Goal: Task Accomplishment & Management: Manage account settings

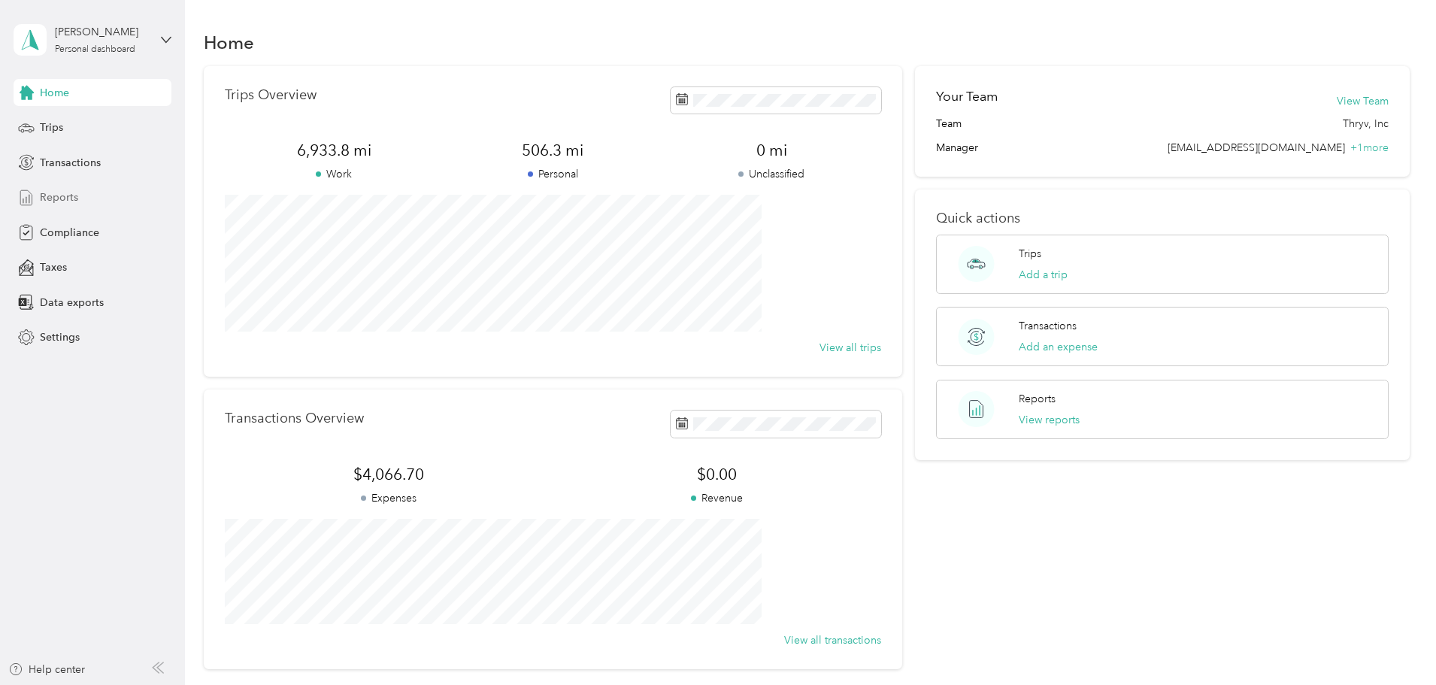
click at [70, 196] on span "Reports" at bounding box center [59, 198] width 38 height 16
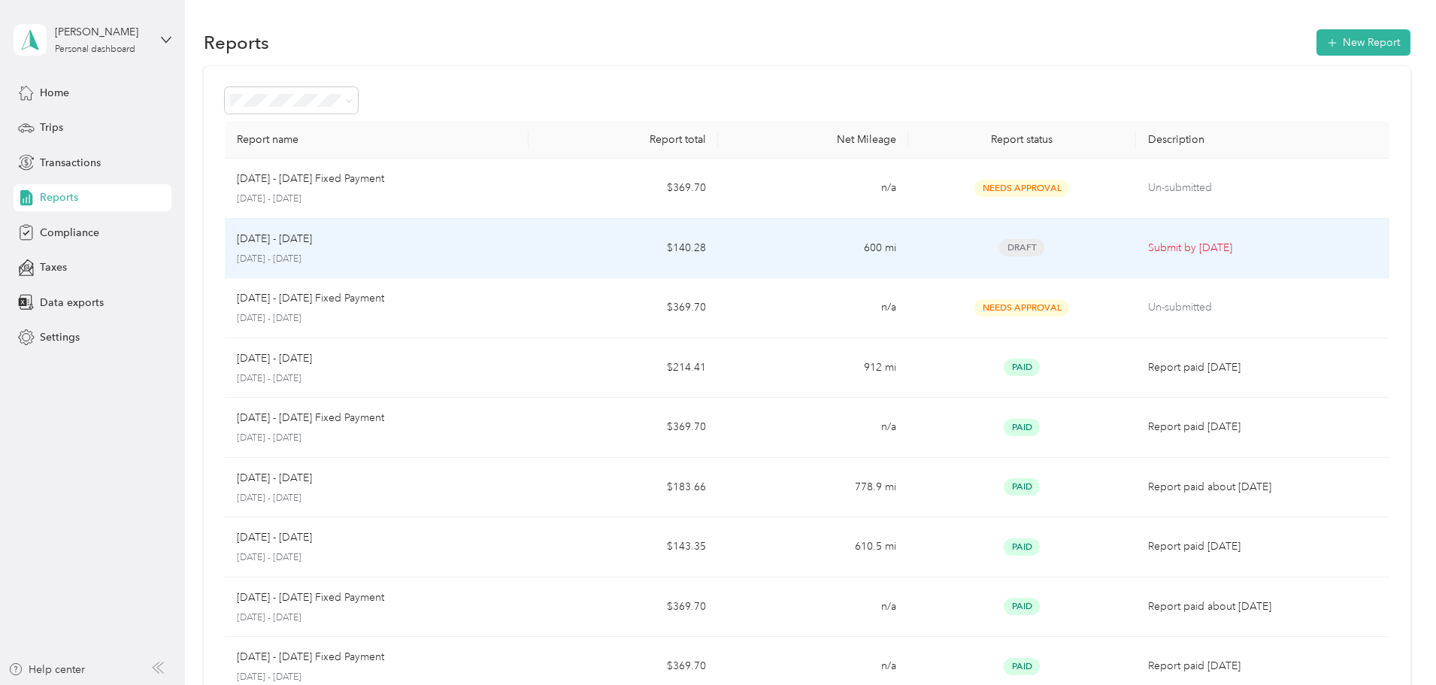
click at [475, 255] on p "[DATE] - [DATE]" at bounding box center [377, 260] width 280 height 14
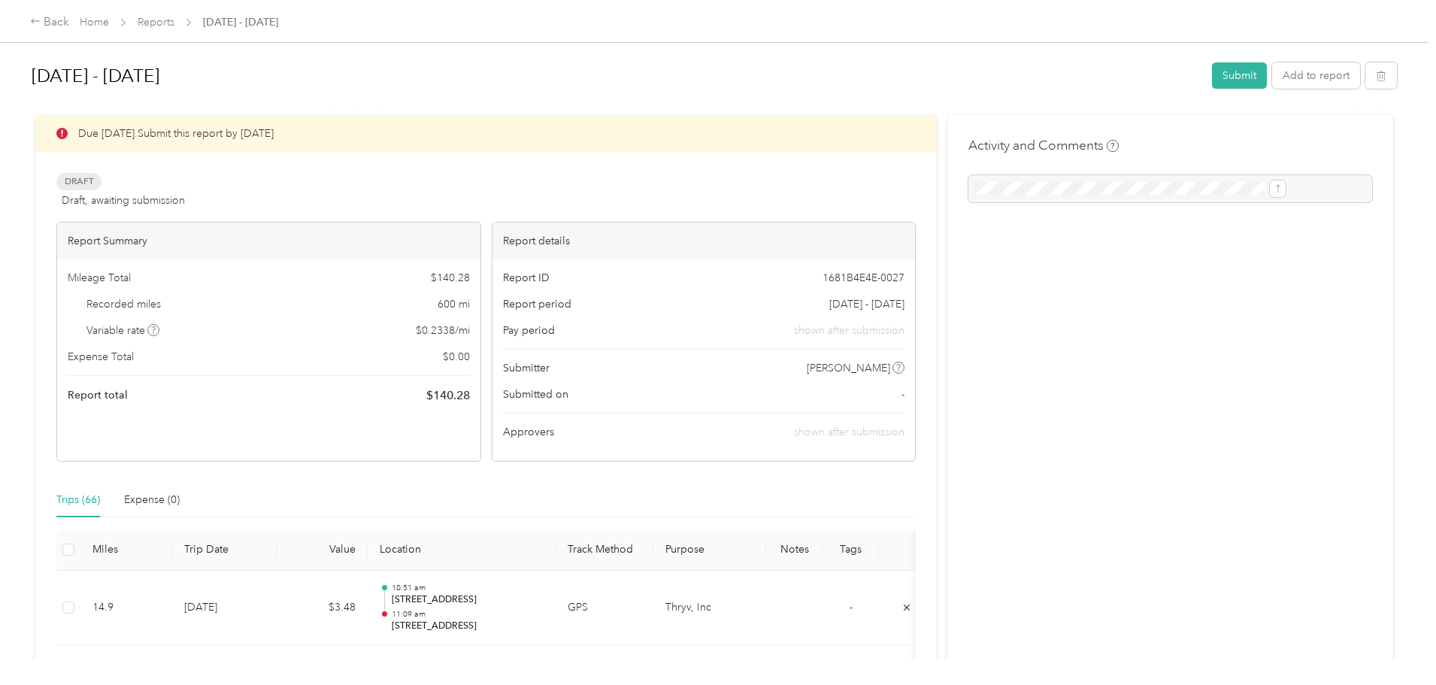
click at [1129, 91] on div "[DATE] - [DATE] Submit Add to report" at bounding box center [715, 78] width 1366 height 44
click at [1212, 77] on button "Submit" at bounding box center [1239, 75] width 55 height 26
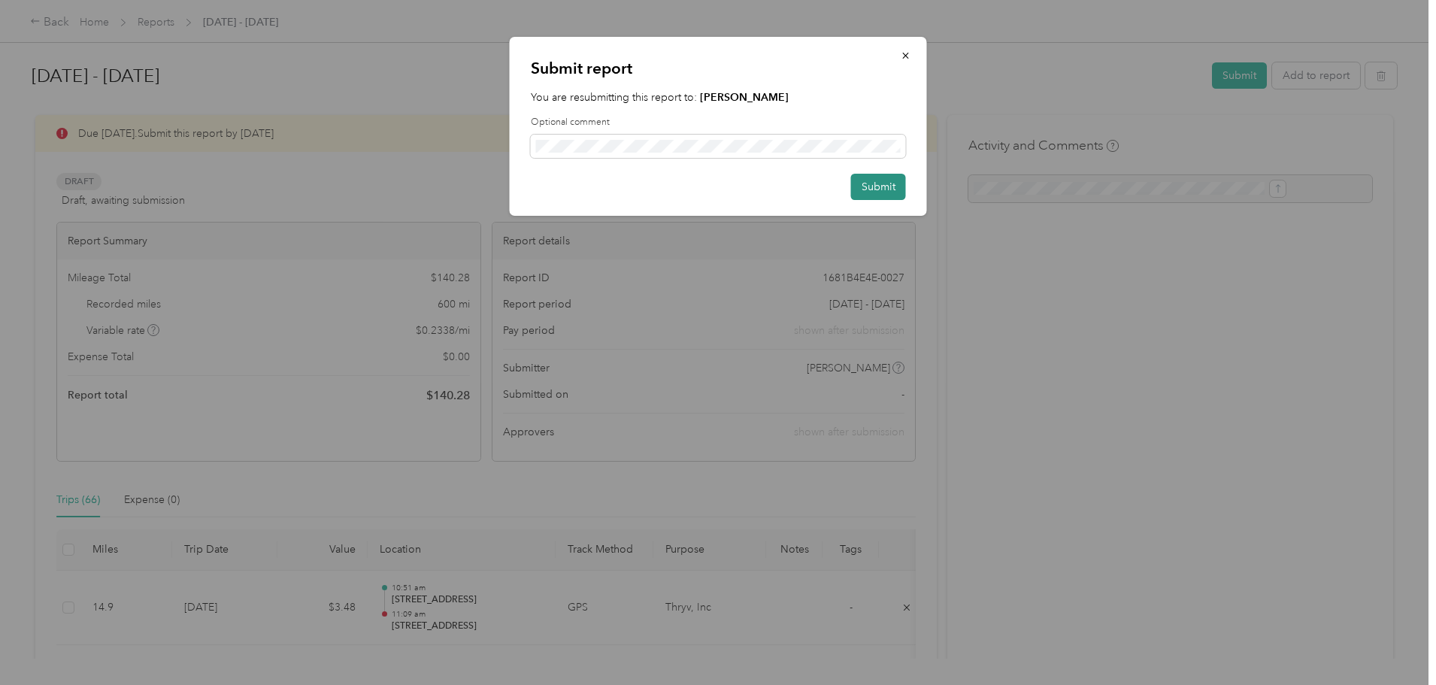
click at [899, 185] on button "Submit" at bounding box center [878, 187] width 55 height 26
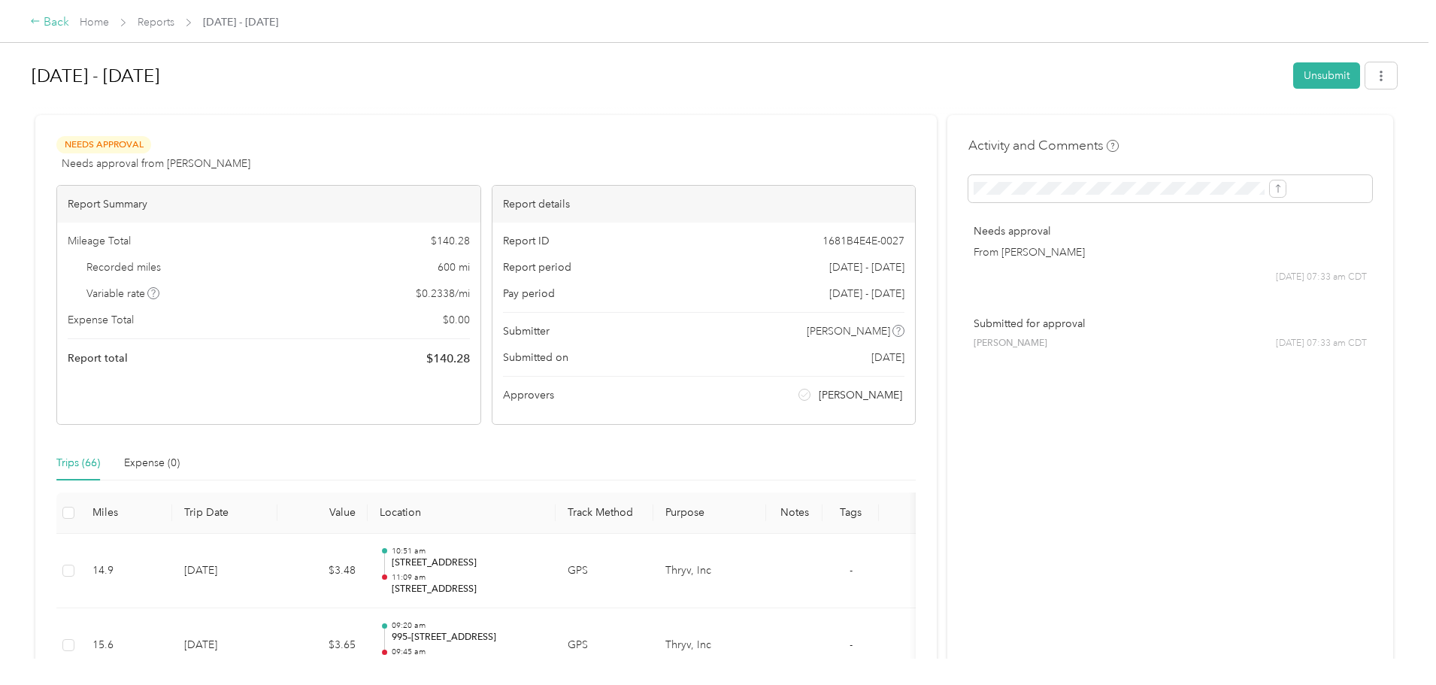
click at [69, 21] on div "Back" at bounding box center [49, 23] width 39 height 18
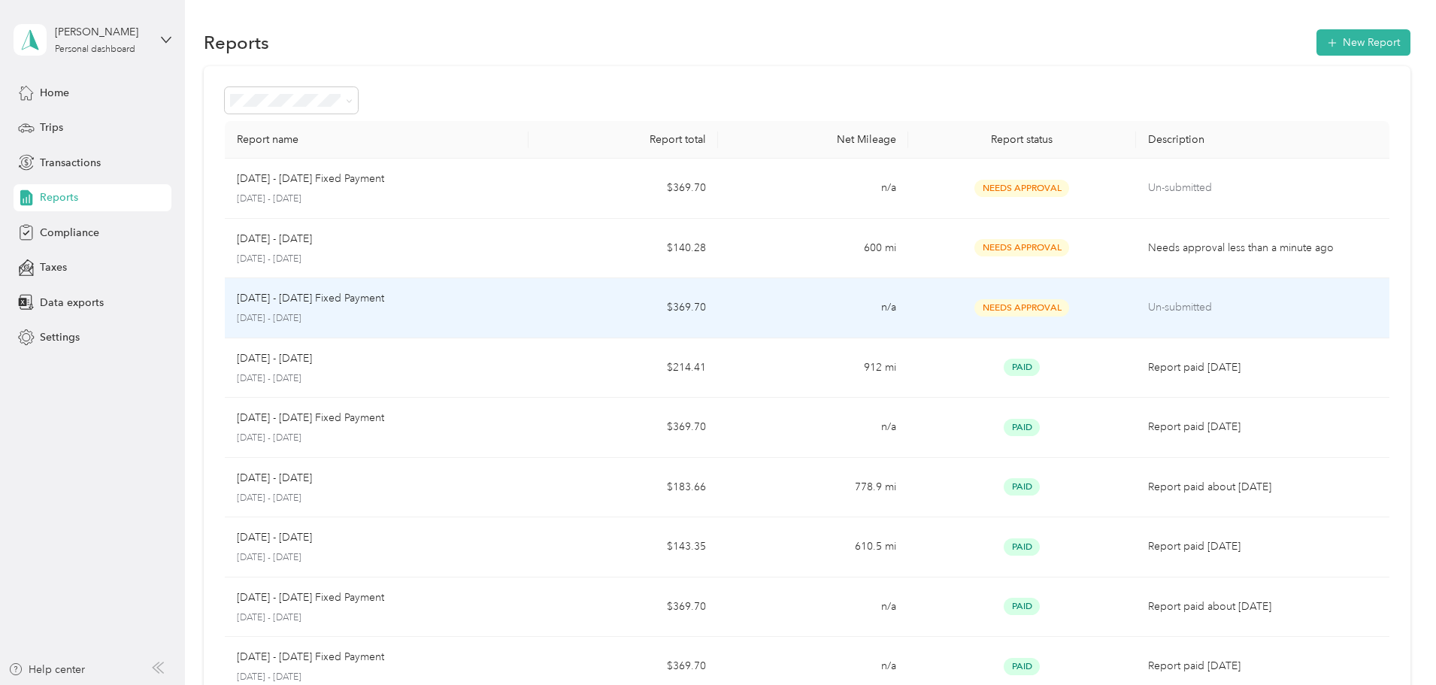
click at [486, 312] on p "[DATE] - [DATE]" at bounding box center [377, 319] width 280 height 14
